Goal: Transaction & Acquisition: Purchase product/service

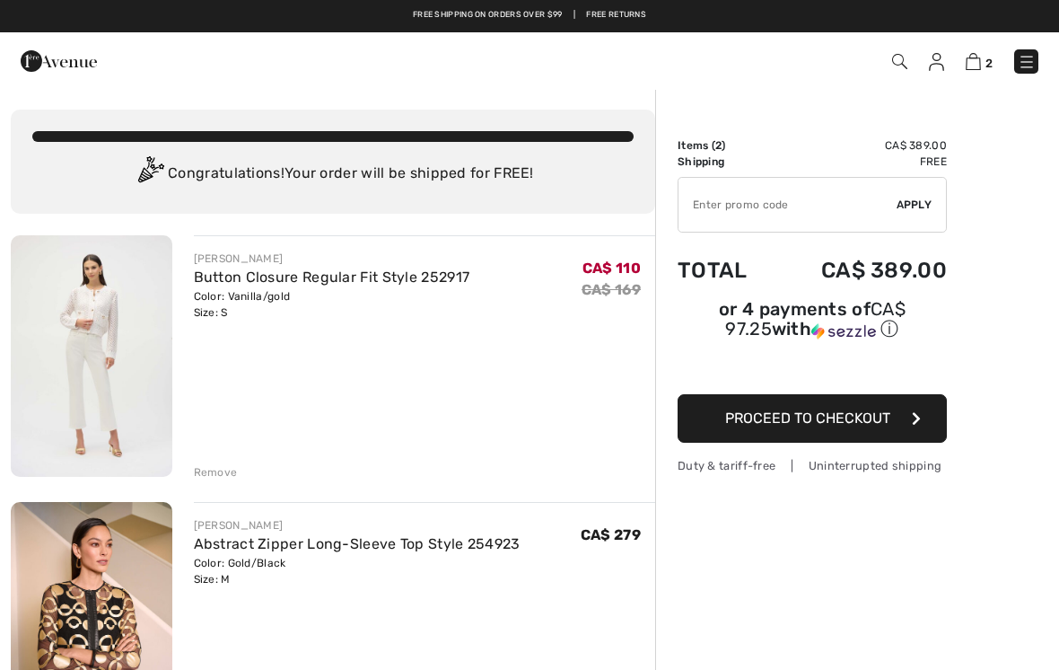
click at [1028, 61] on img at bounding box center [1027, 62] width 18 height 18
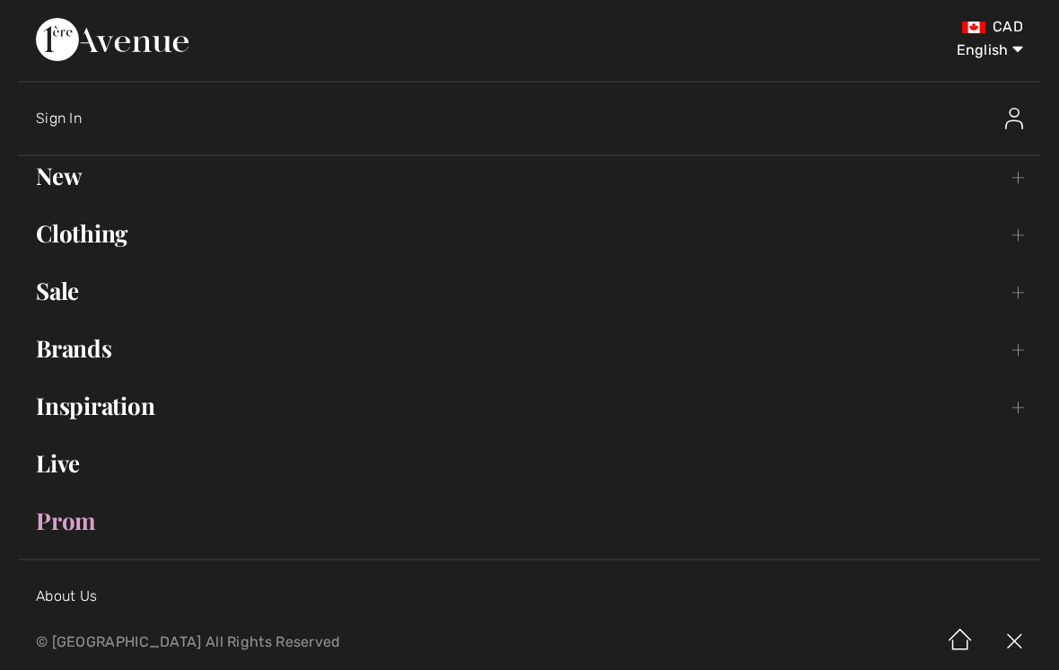
click at [76, 272] on link "Sale Toggle submenu" at bounding box center [529, 291] width 1023 height 40
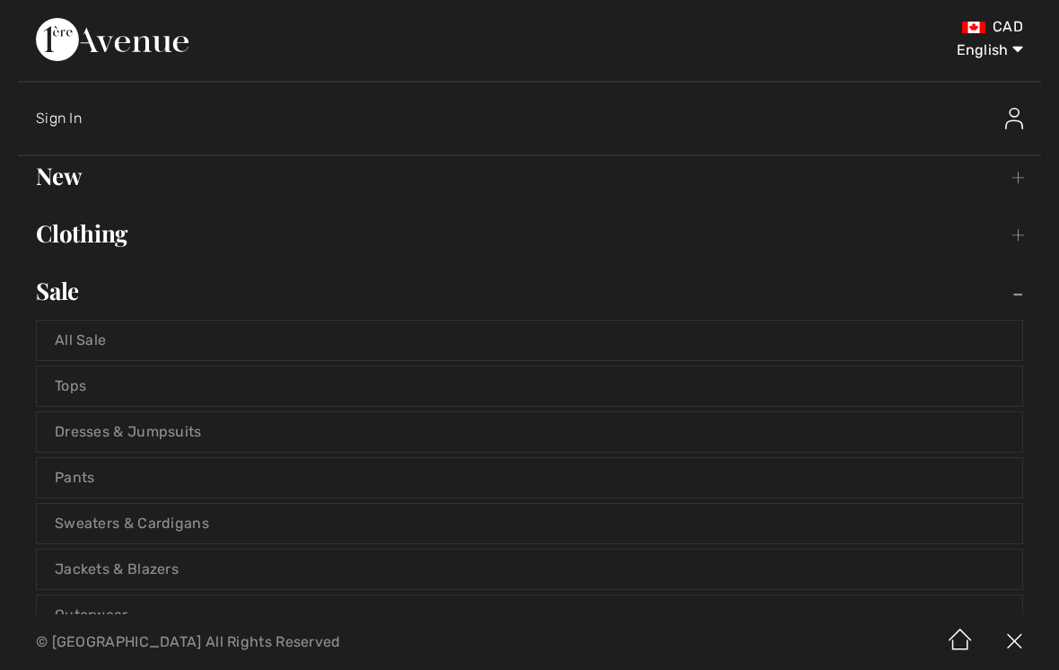
click at [75, 342] on link "All Sale" at bounding box center [530, 340] width 986 height 40
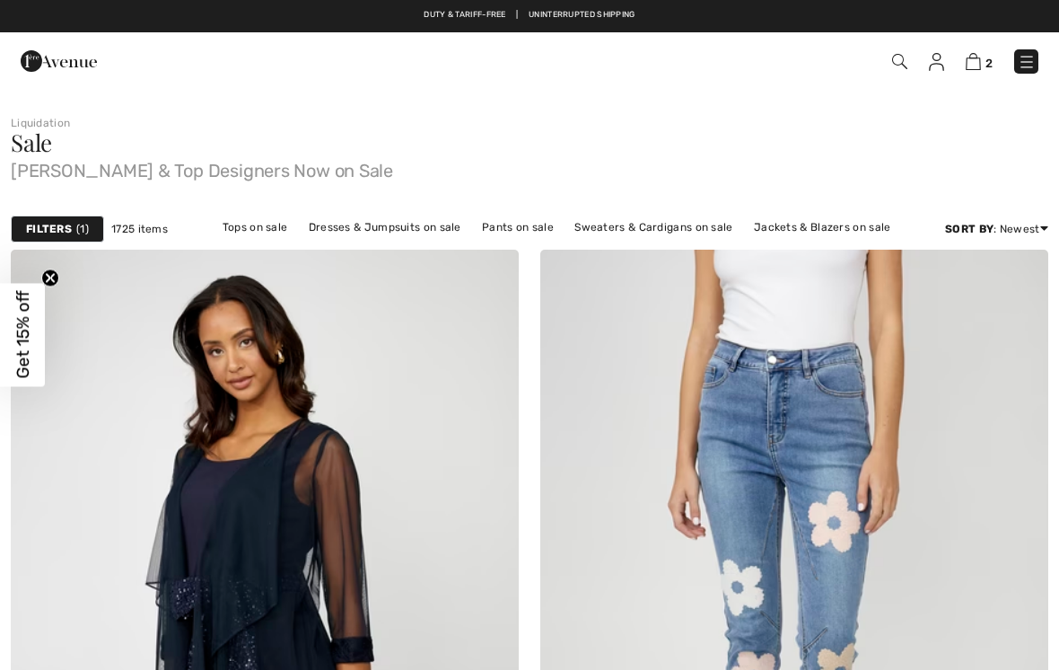
checkbox input "true"
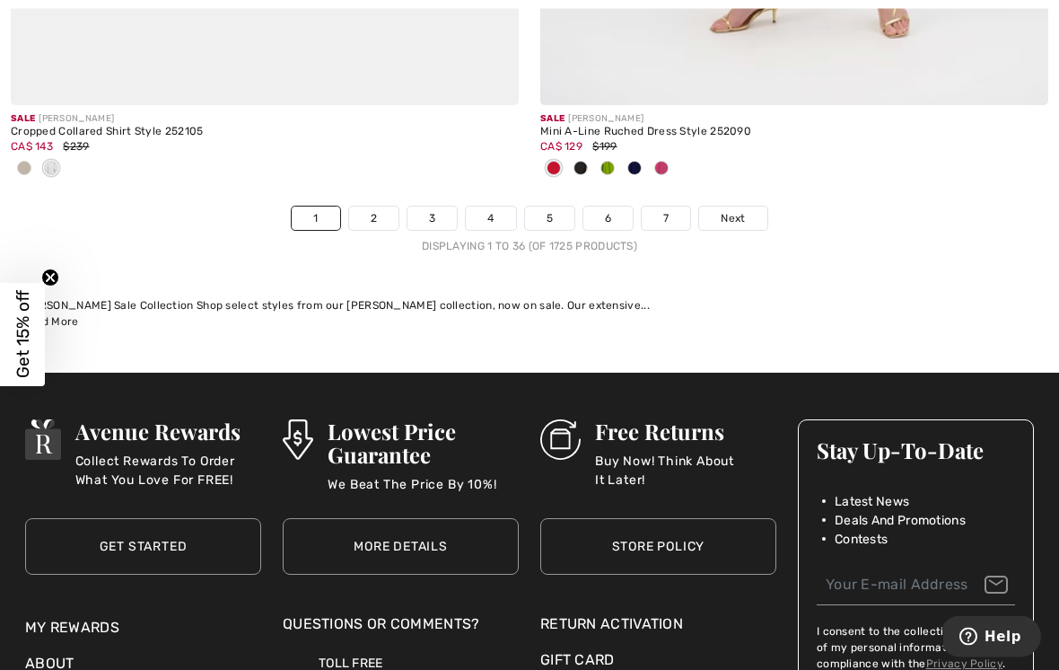
scroll to position [15629, 0]
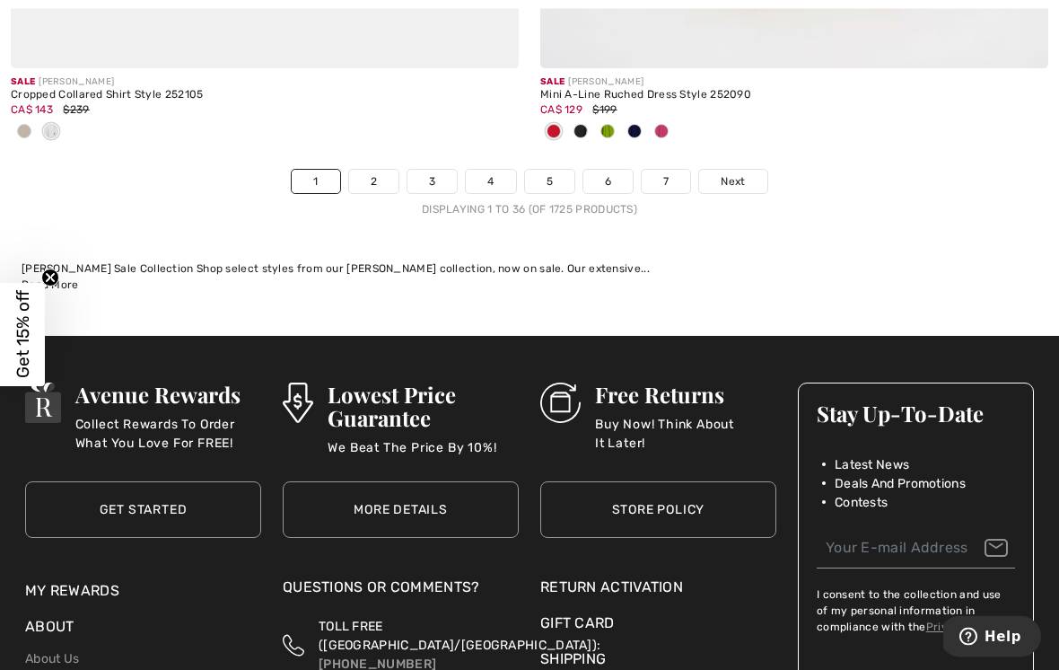
click at [738, 174] on span "Next" at bounding box center [733, 182] width 24 height 16
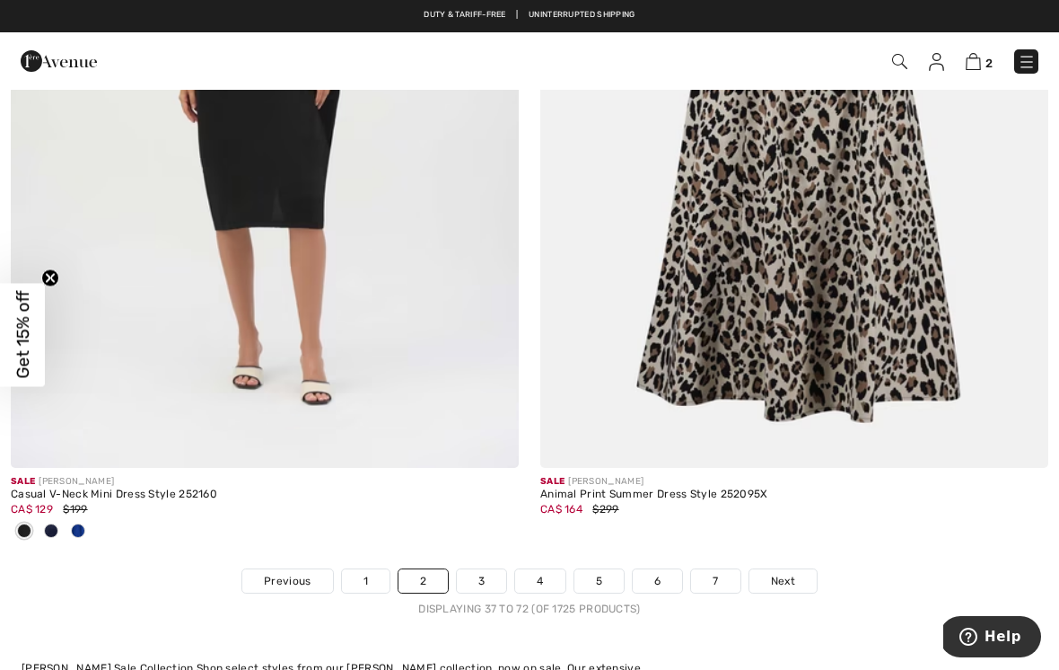
scroll to position [15520, 0]
